Goal: Entertainment & Leisure: Browse casually

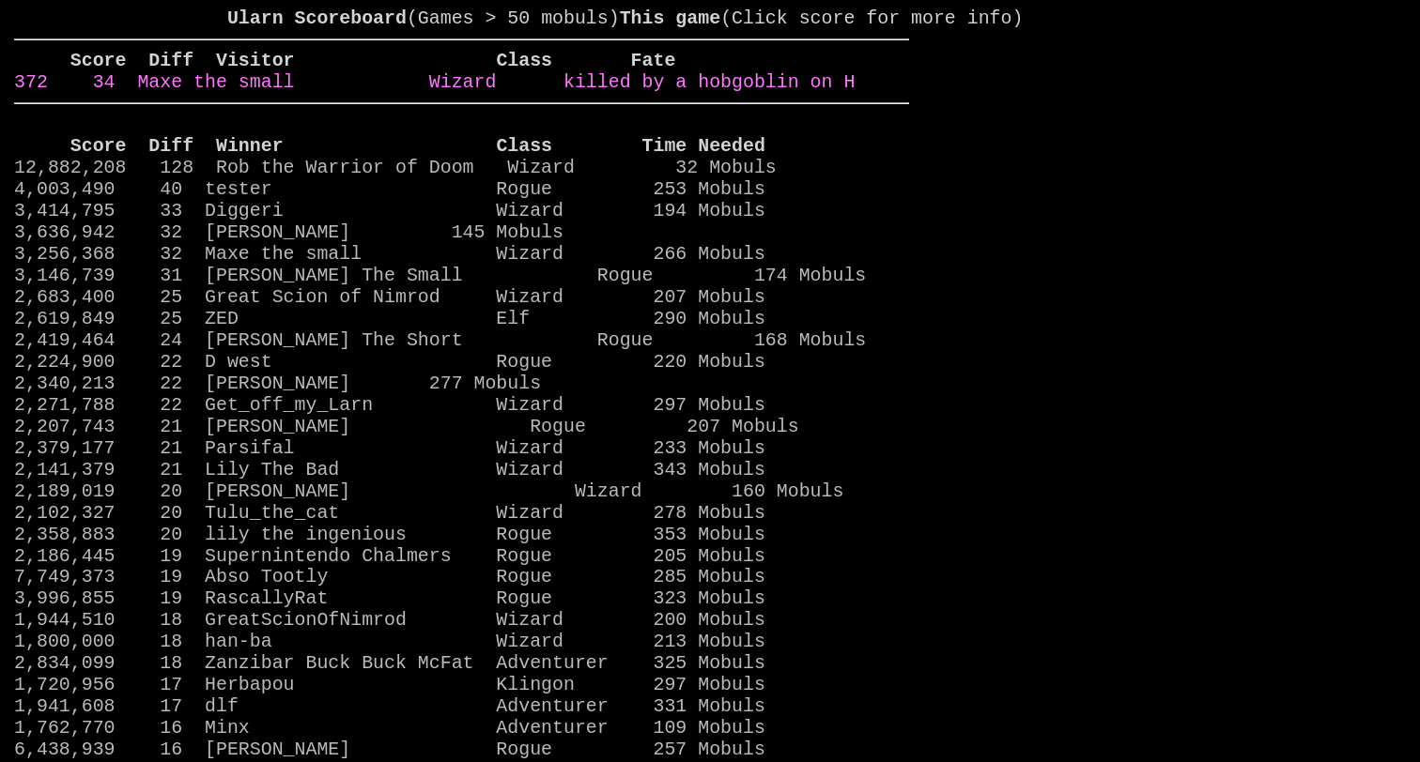
scroll to position [0, 1]
click at [712, 93] on link "372 34 Maxe the small Wizard killed by a hobgoblin on H" at bounding box center [434, 82] width 840 height 22
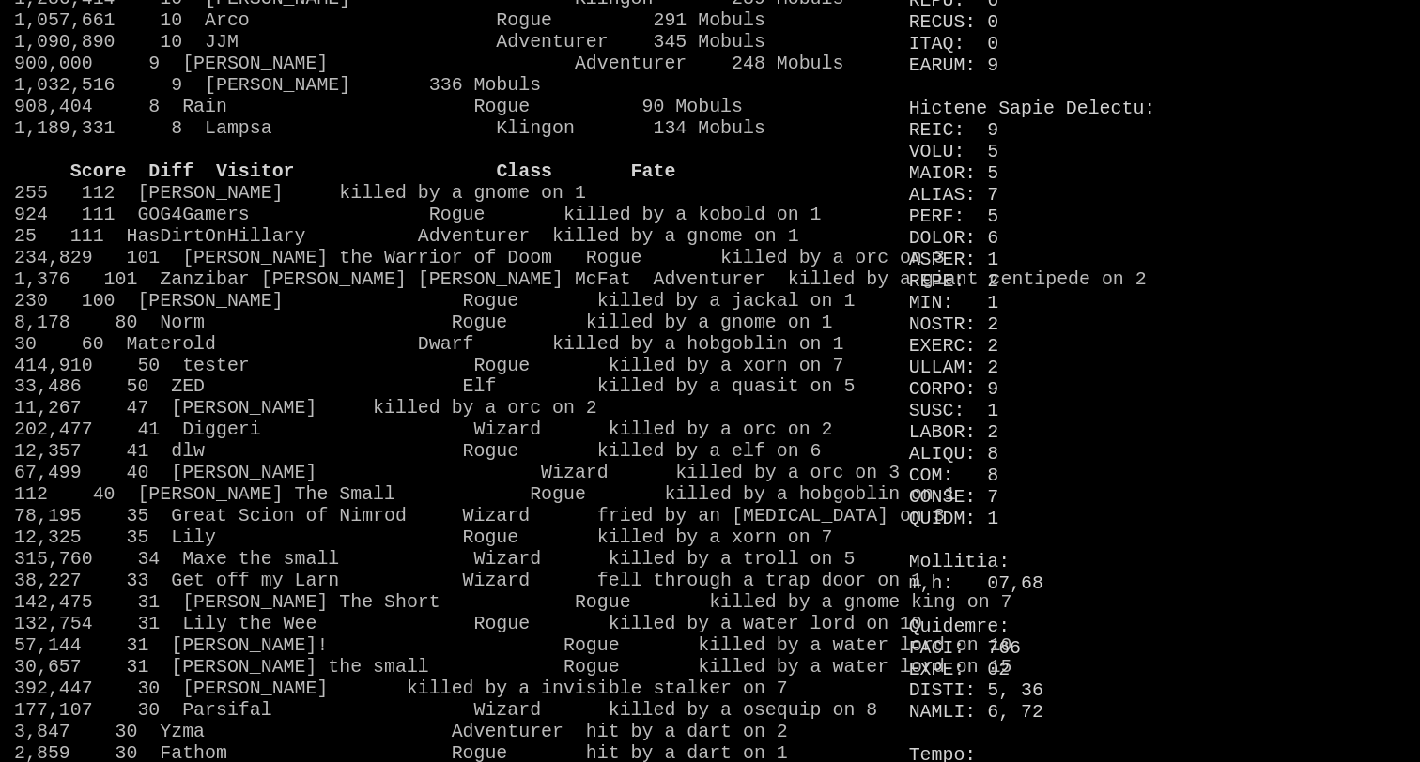
scroll to position [1537, 0]
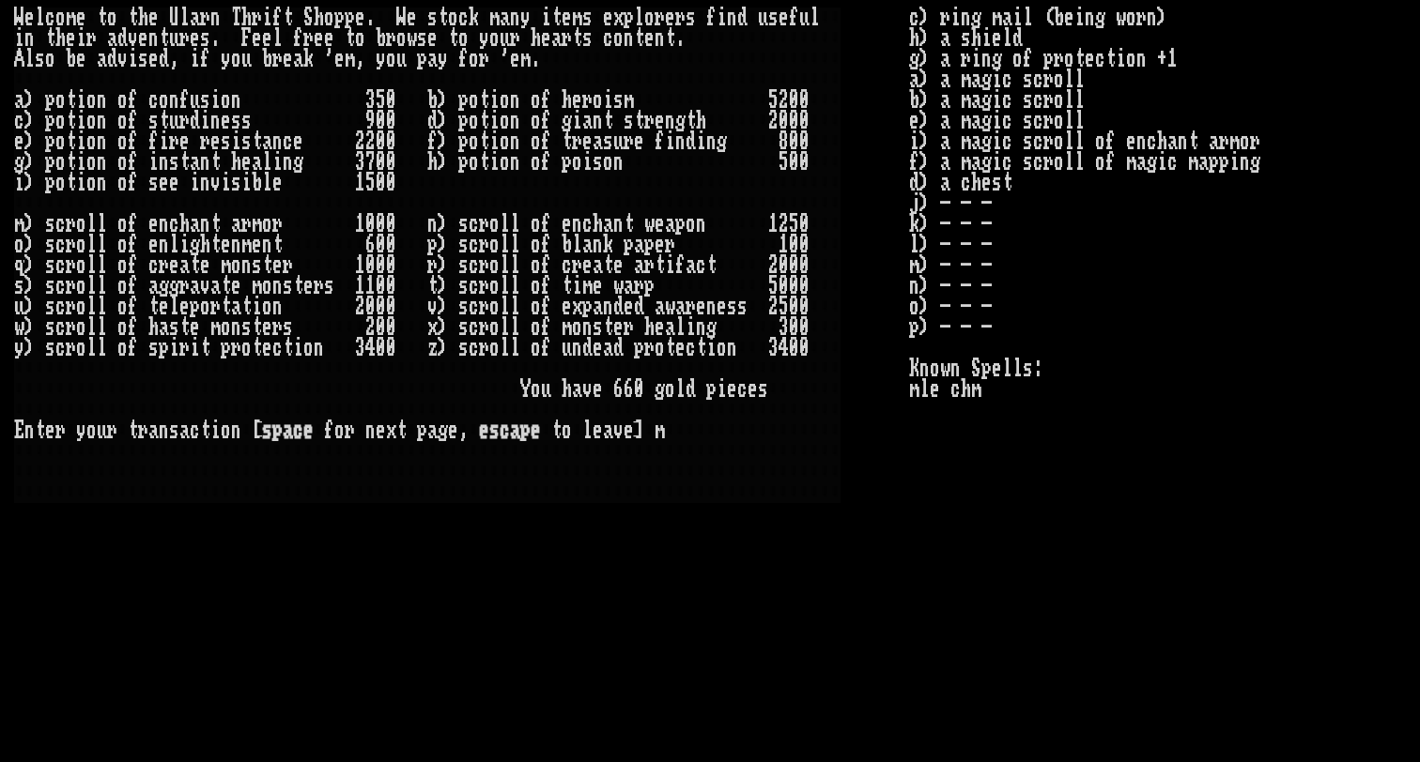
click at [814, 514] on larn "W e l c o m e t o t h e U l a r n T h r i f t S [PERSON_NAME] . W e s t o c k m…" at bounding box center [461, 366] width 895 height 716
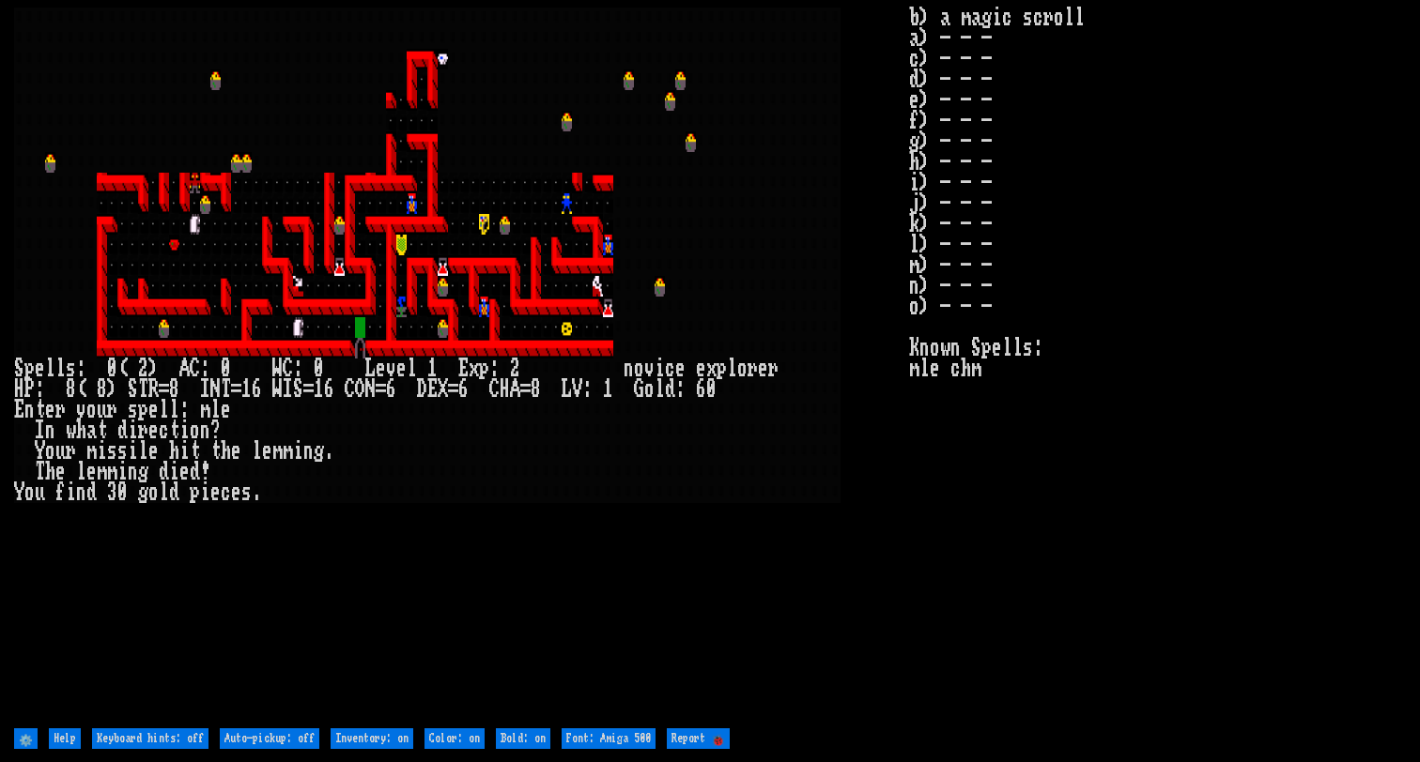
click at [317, 527] on larn at bounding box center [461, 366] width 895 height 716
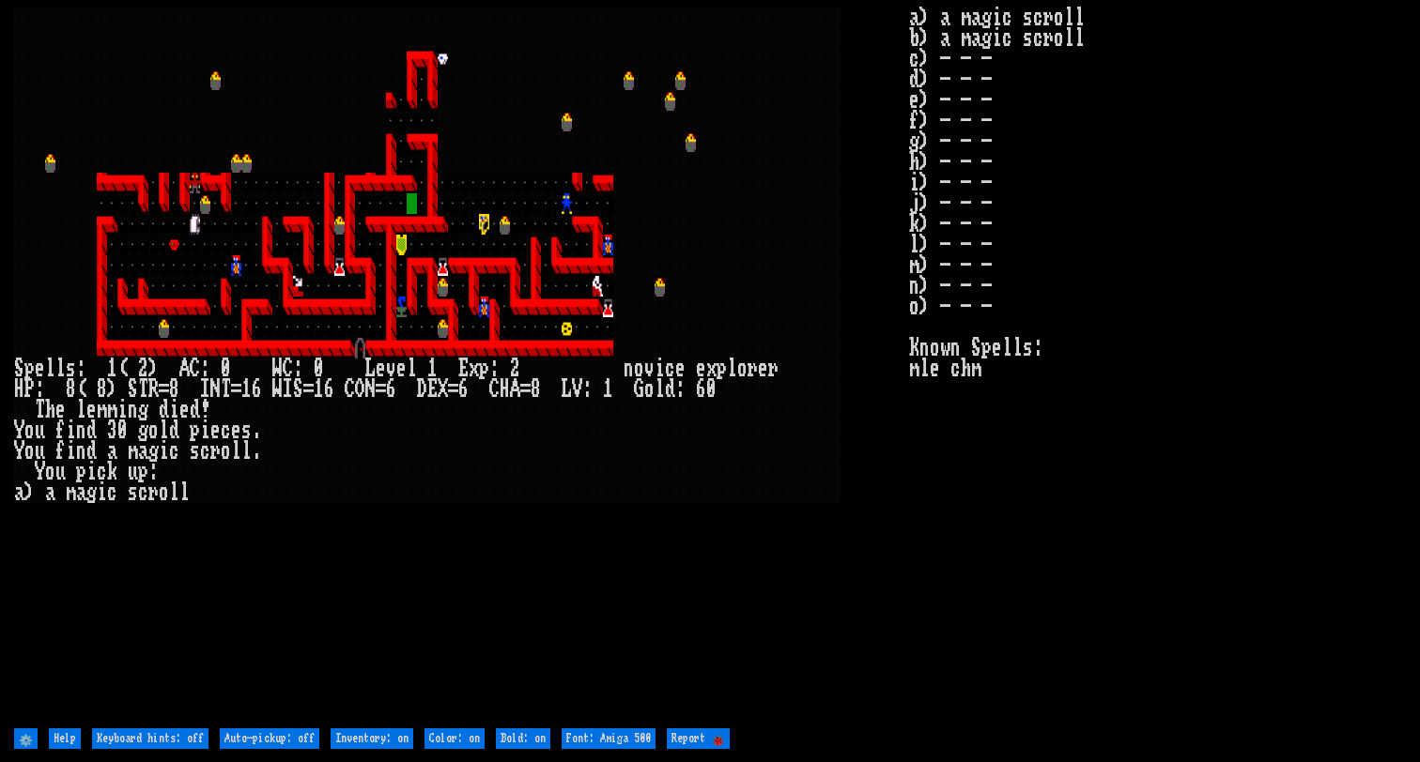
click at [808, 622] on larn at bounding box center [461, 366] width 895 height 716
click at [562, 577] on larn at bounding box center [461, 366] width 895 height 716
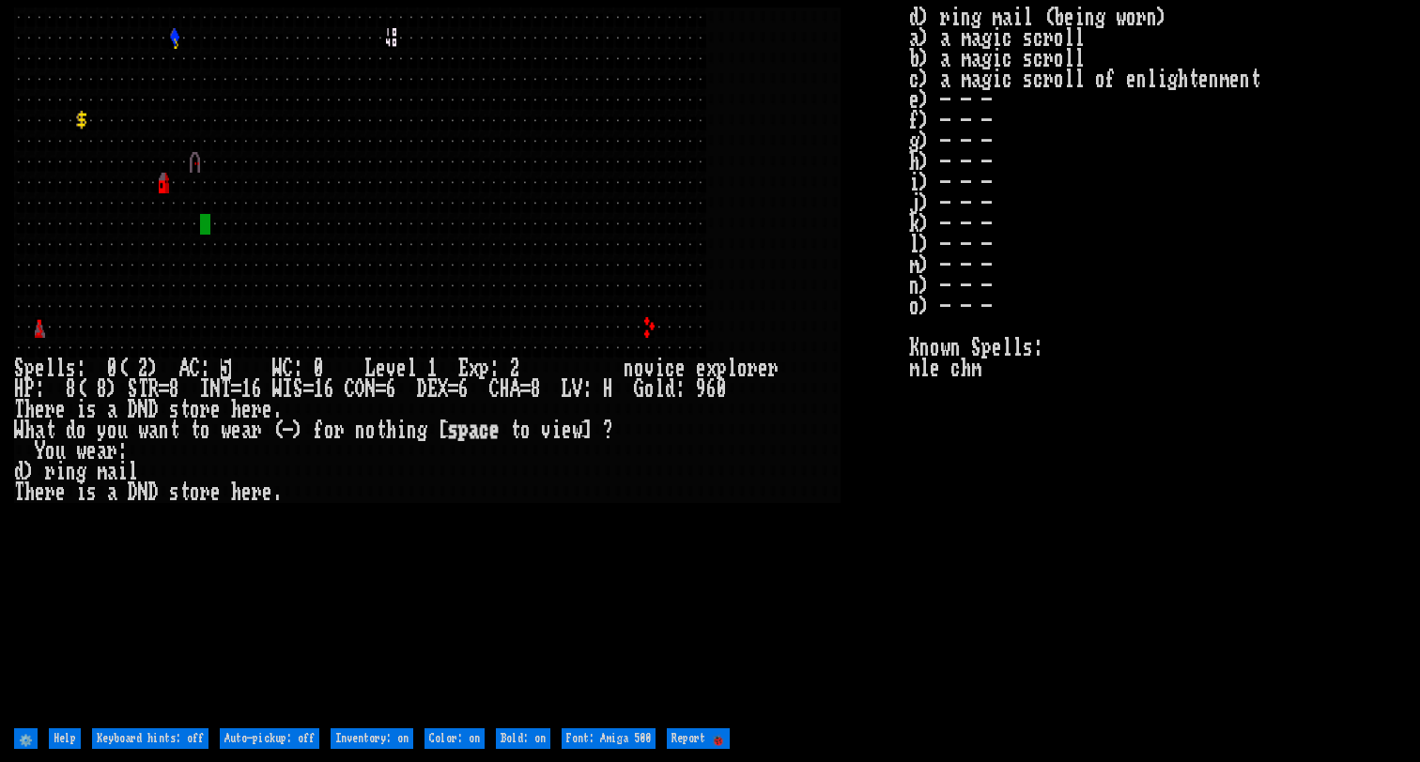
drag, startPoint x: 1019, startPoint y: 0, endPoint x: 999, endPoint y: 616, distance: 616.3
click at [999, 616] on stats "d) ring mail (being worn) a) a magic scroll b) a magic scroll c) a magic scroll…" at bounding box center [1157, 366] width 497 height 716
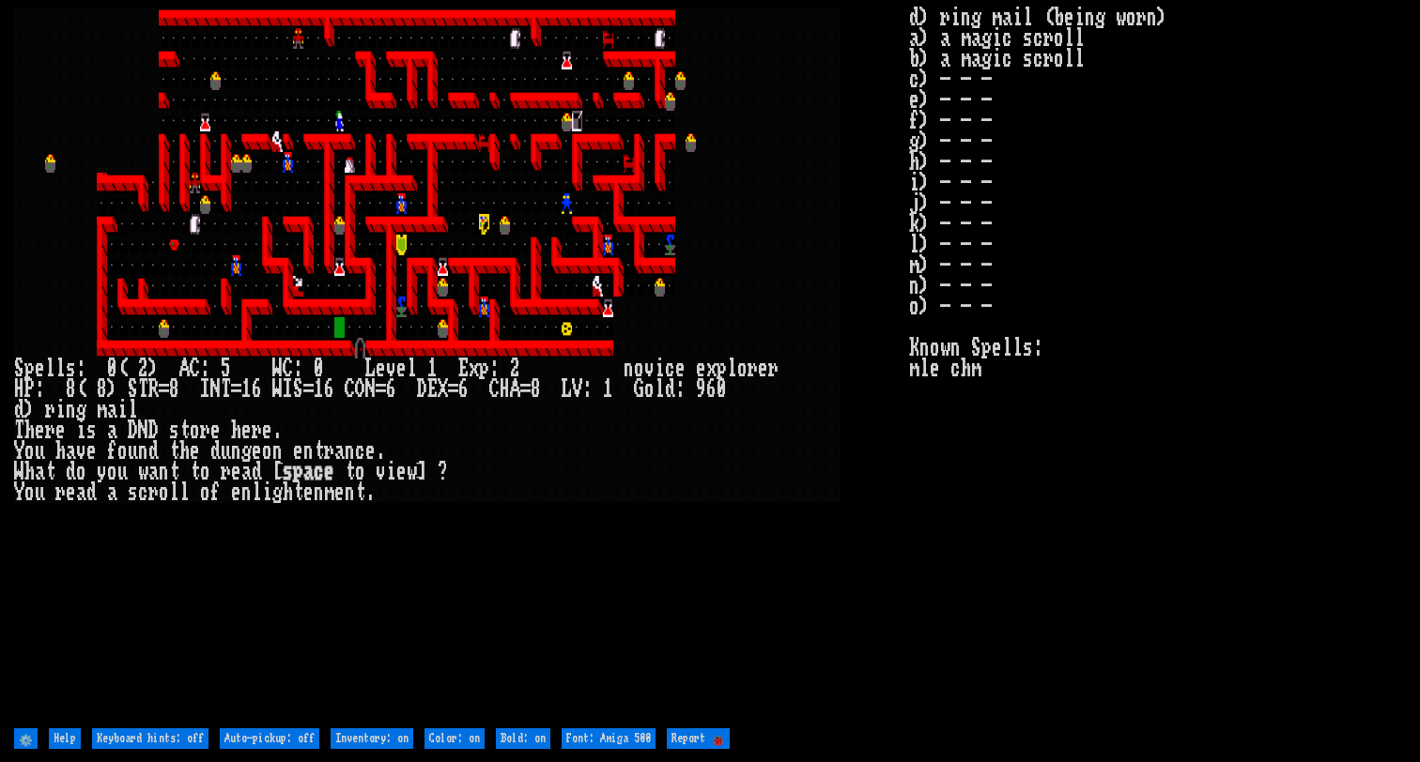
click at [832, 687] on larn at bounding box center [461, 366] width 895 height 716
click at [640, 605] on larn at bounding box center [461, 366] width 895 height 716
click at [829, 626] on larn at bounding box center [461, 366] width 895 height 716
click at [648, 547] on larn at bounding box center [461, 366] width 895 height 716
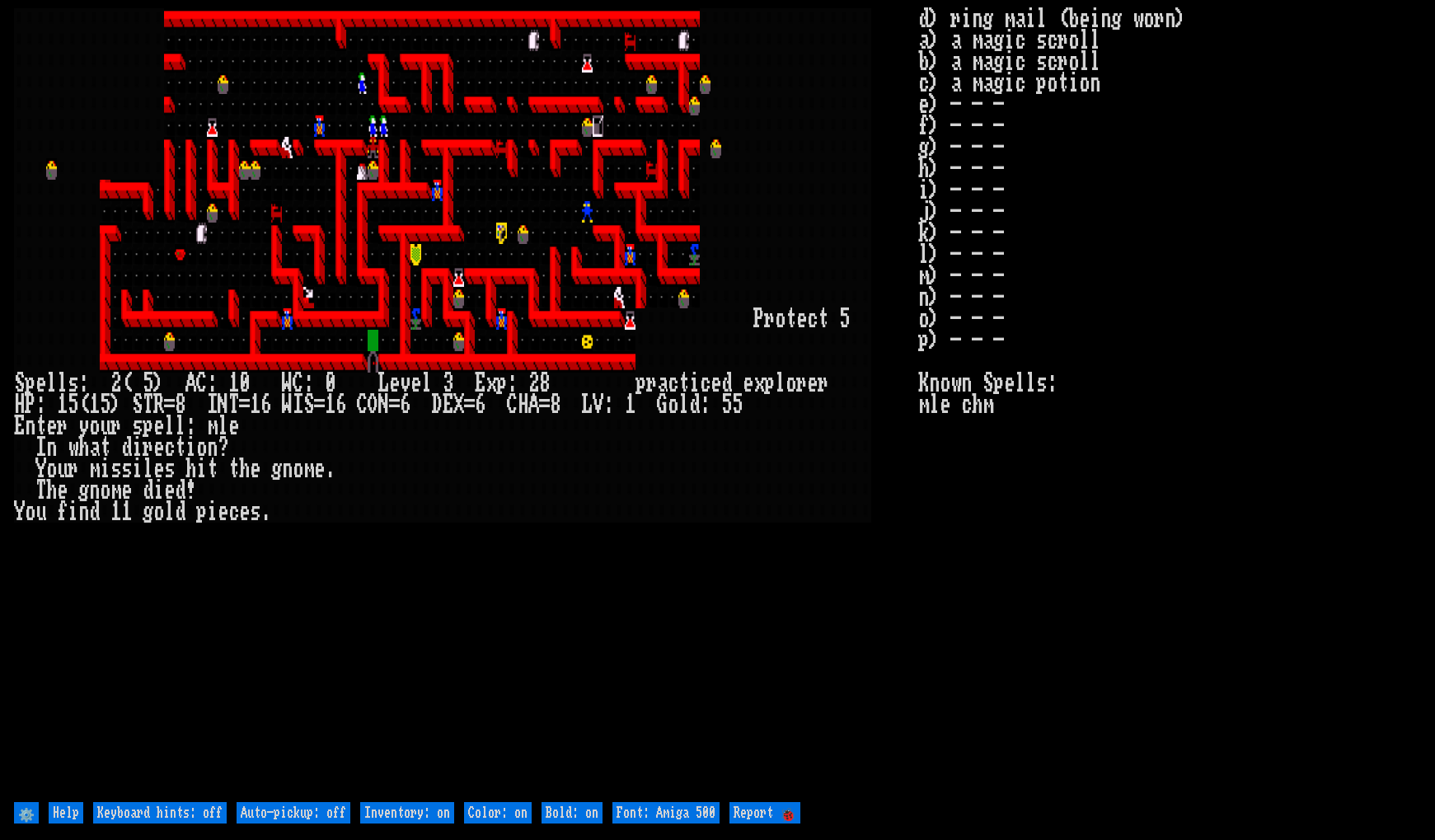
click at [780, 506] on div at bounding box center [780, 512] width 11 height 21
